Goal: Find specific page/section: Find specific page/section

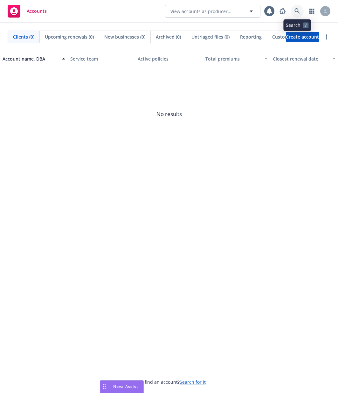
click at [299, 10] on icon at bounding box center [298, 11] width 6 height 6
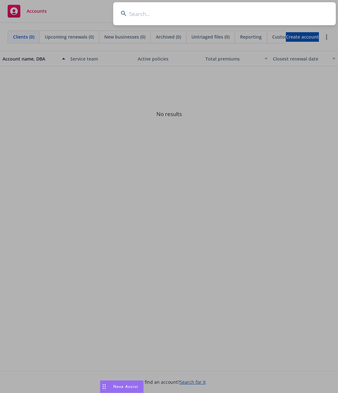
click at [219, 17] on input at bounding box center [224, 13] width 223 height 23
type input "newfront"
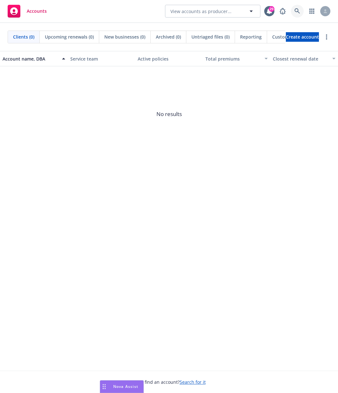
click at [298, 7] on link at bounding box center [297, 11] width 13 height 13
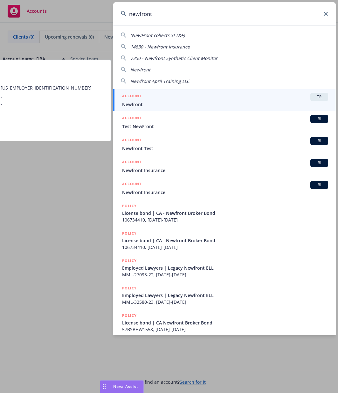
type input "newfront"
click at [248, 103] on span "Newfront" at bounding box center [225, 104] width 206 height 7
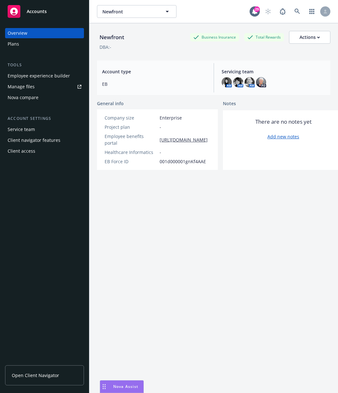
click at [111, 385] on div "Nova Assist" at bounding box center [125, 385] width 35 height 5
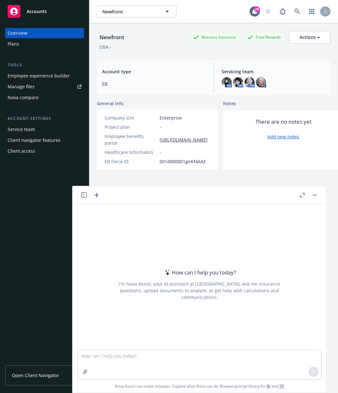
click at [86, 195] on icon "button" at bounding box center [84, 195] width 6 height 6
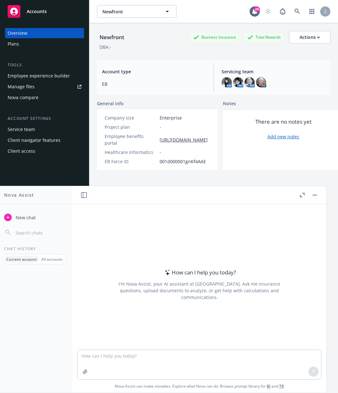
click at [41, 260] on p "All accounts" at bounding box center [51, 258] width 21 height 5
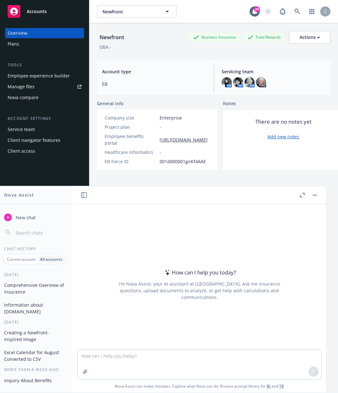
click at [24, 260] on p "Current account" at bounding box center [21, 258] width 29 height 5
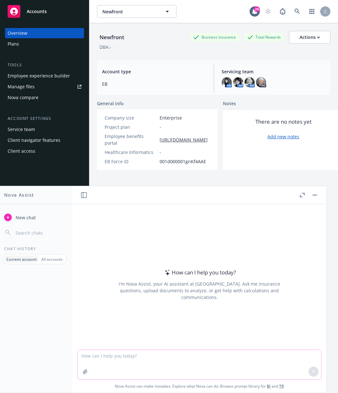
click at [139, 368] on textarea at bounding box center [200, 364] width 244 height 29
click at [46, 258] on p "All accounts" at bounding box center [51, 258] width 21 height 5
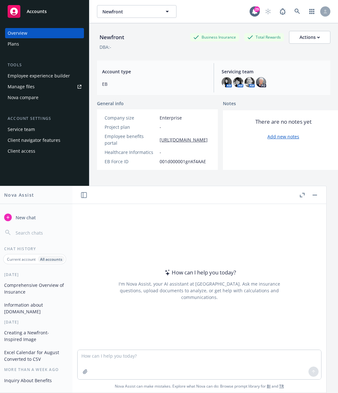
click at [25, 260] on p "Current account" at bounding box center [21, 258] width 29 height 5
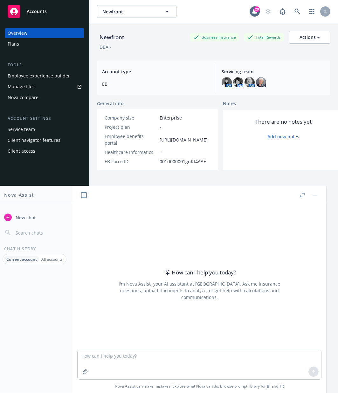
click at [43, 259] on p "All accounts" at bounding box center [51, 258] width 21 height 5
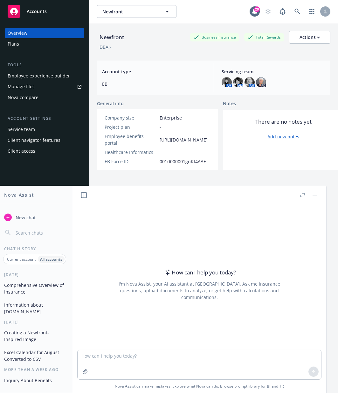
click at [315, 194] on button "button" at bounding box center [315, 195] width 8 height 8
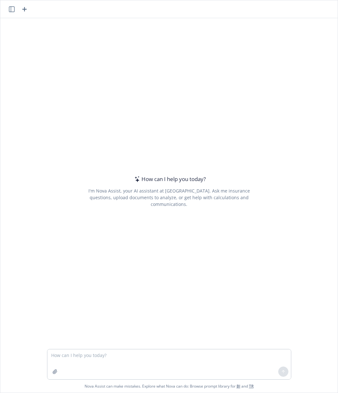
click at [11, 10] on icon "button" at bounding box center [12, 9] width 6 height 6
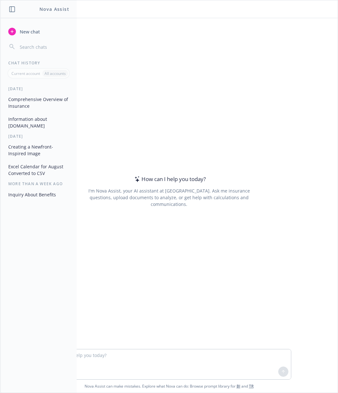
drag, startPoint x: 31, startPoint y: 73, endPoint x: 36, endPoint y: 73, distance: 5.4
click at [31, 73] on p "Current account" at bounding box center [25, 73] width 29 height 5
click at [51, 72] on p "All accounts" at bounding box center [55, 73] width 21 height 5
click at [51, 73] on p "All accounts" at bounding box center [55, 73] width 21 height 5
click at [99, 76] on div "How can I help you today? I'm Nova Assist, your AI assistant at Newfront. Ask m…" at bounding box center [169, 191] width 245 height 285
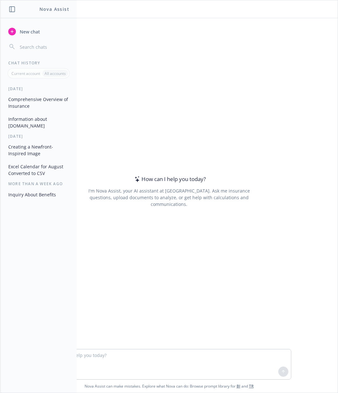
click at [122, 78] on div "How can I help you today? I'm Nova Assist, your AI assistant at Newfront. Ask m…" at bounding box center [169, 191] width 245 height 285
click at [145, 18] on header at bounding box center [169, 9] width 338 height 18
